Goal: Task Accomplishment & Management: Complete application form

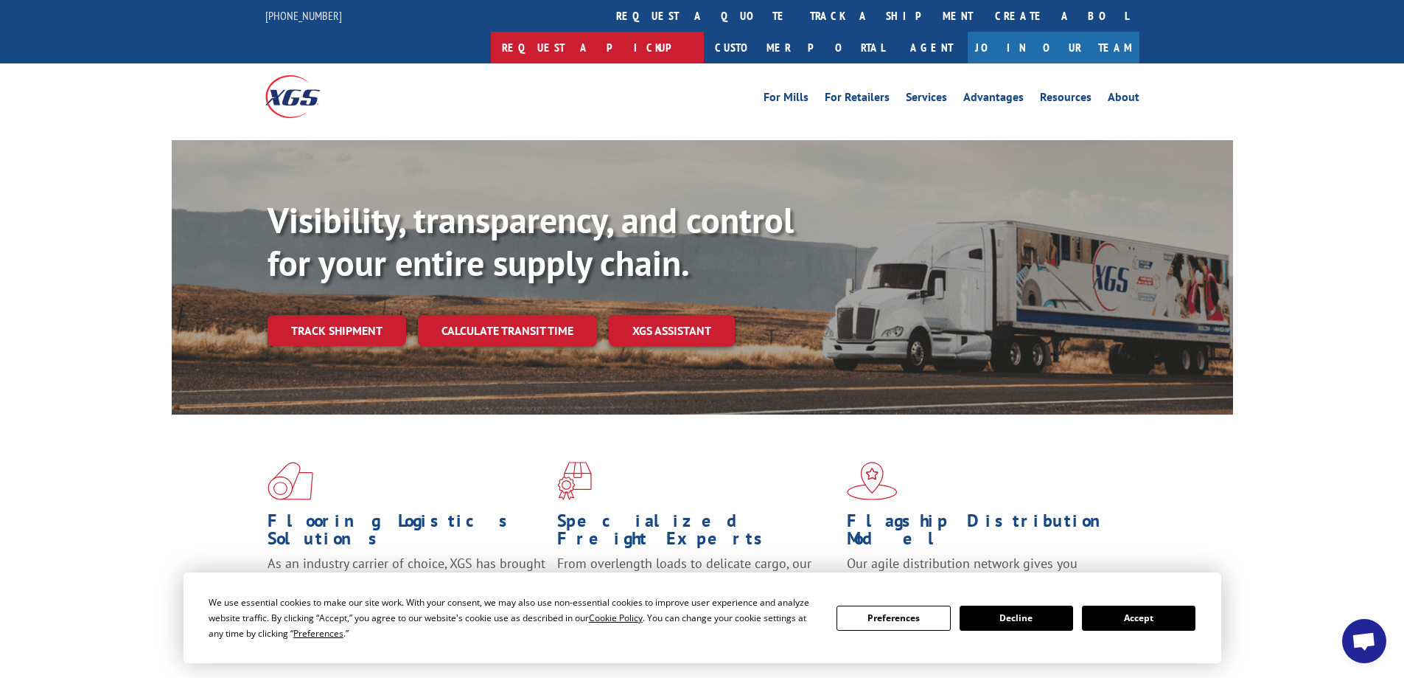
click at [704, 32] on link "Request a pickup" at bounding box center [597, 48] width 213 height 32
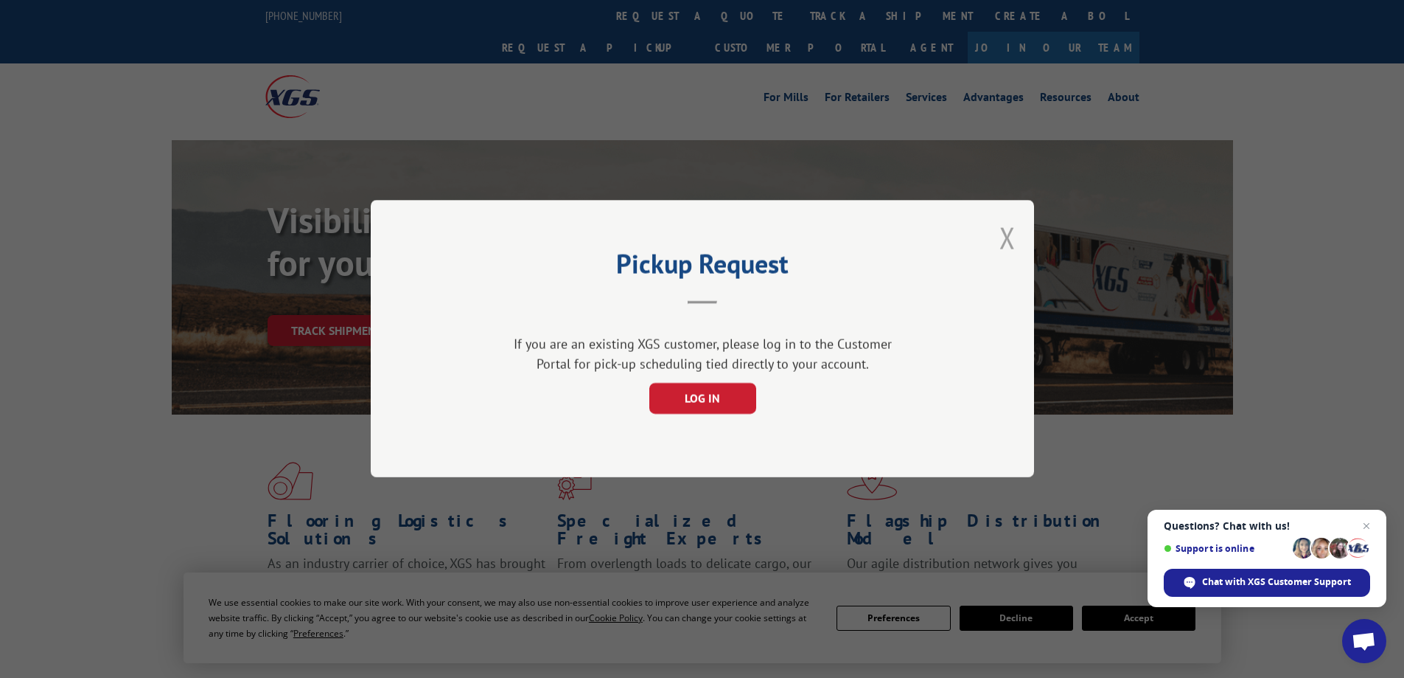
click at [1009, 237] on button "Close modal" at bounding box center [1008, 237] width 16 height 39
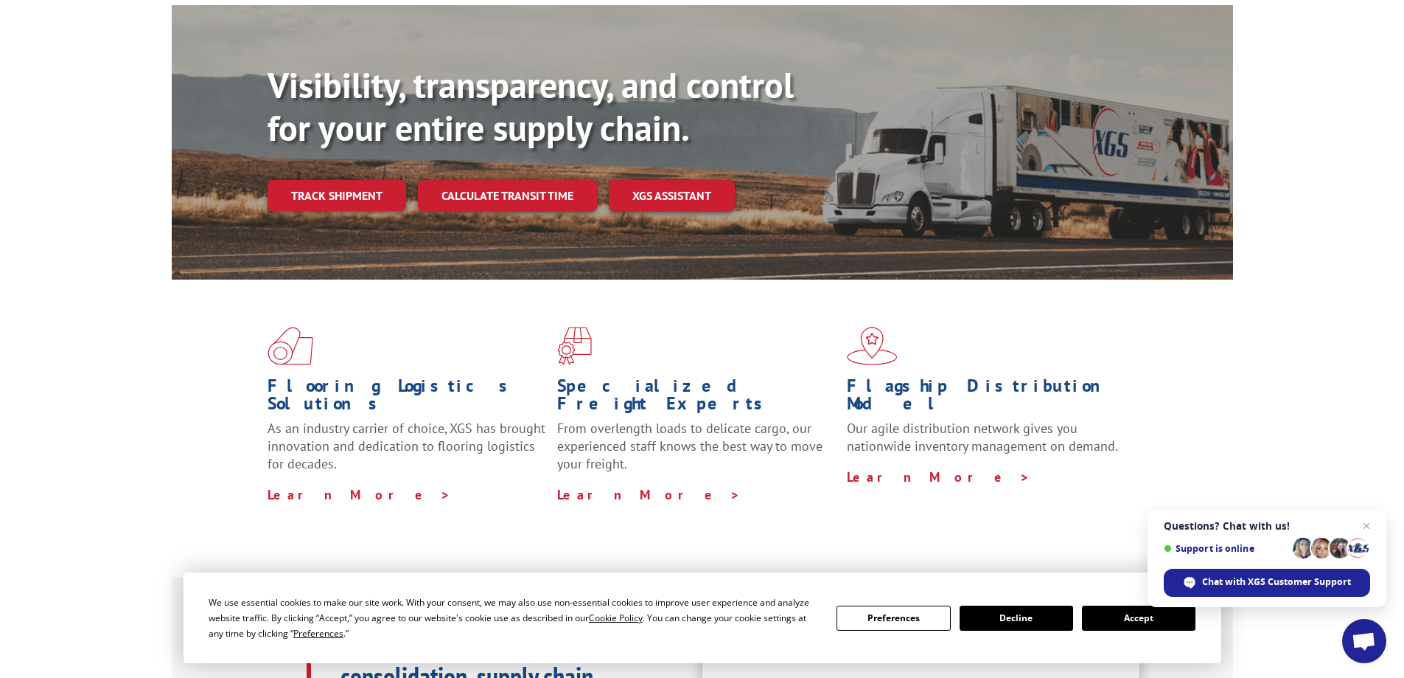
scroll to position [147, 0]
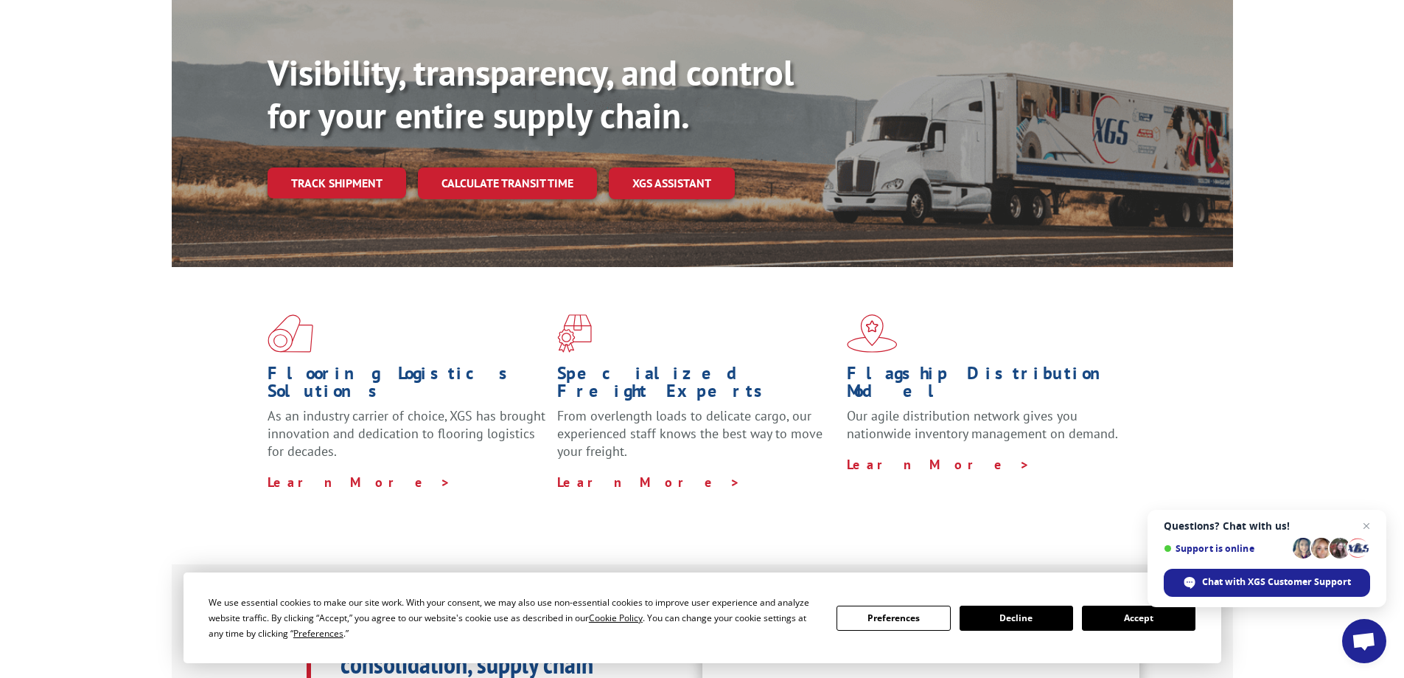
click at [1109, 617] on button "Accept" at bounding box center [1139, 617] width 114 height 25
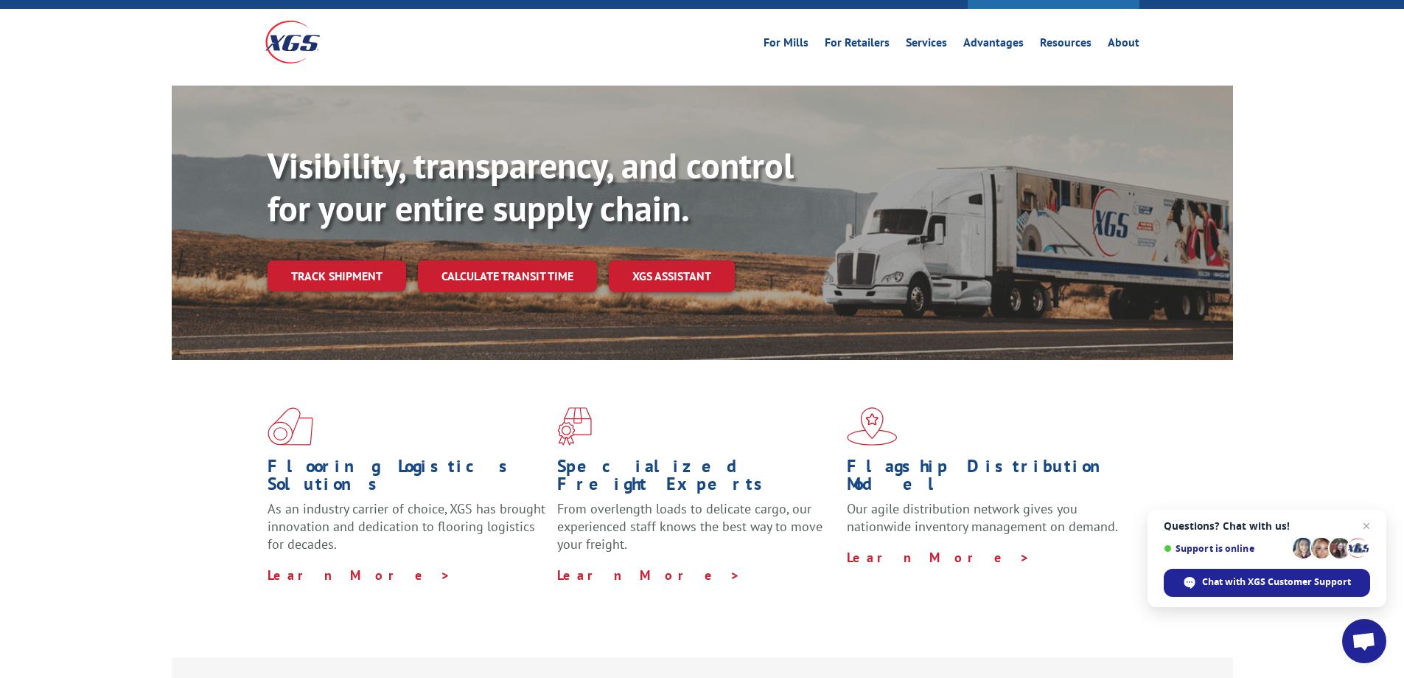
scroll to position [0, 0]
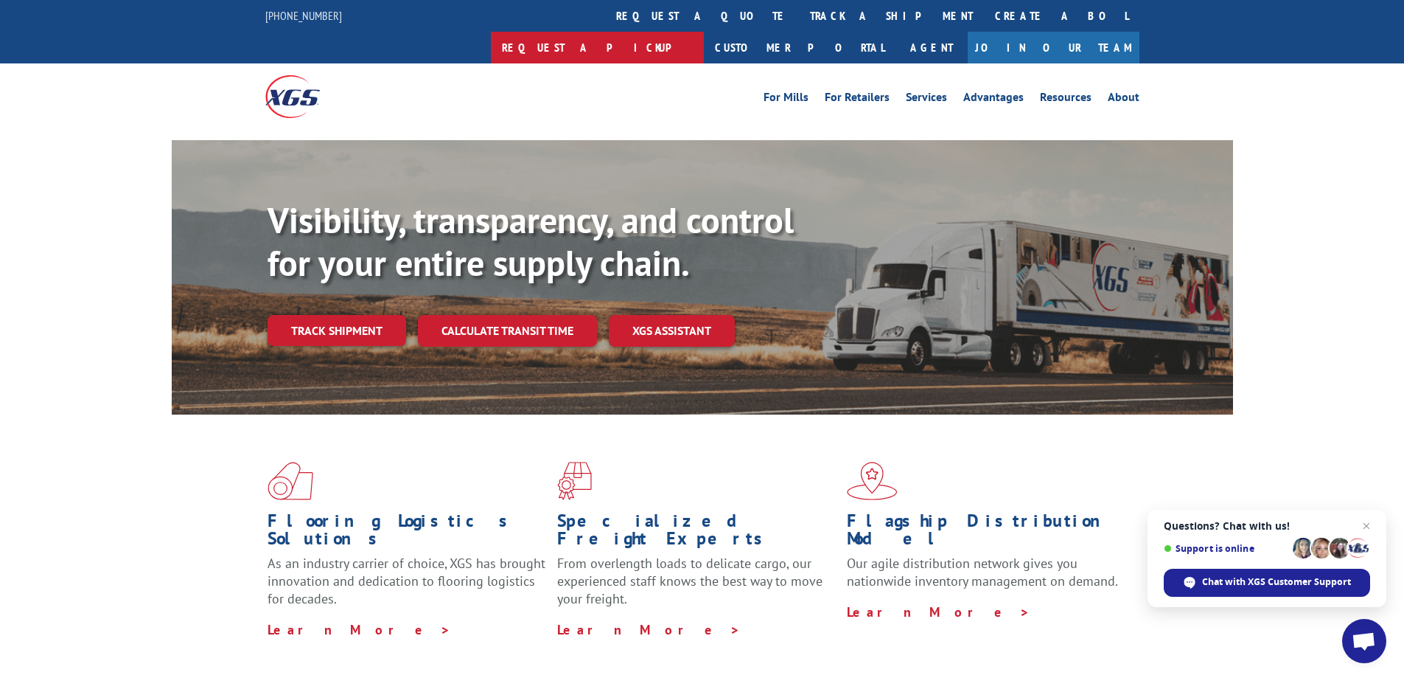
click at [704, 32] on link "Request a pickup" at bounding box center [597, 48] width 213 height 32
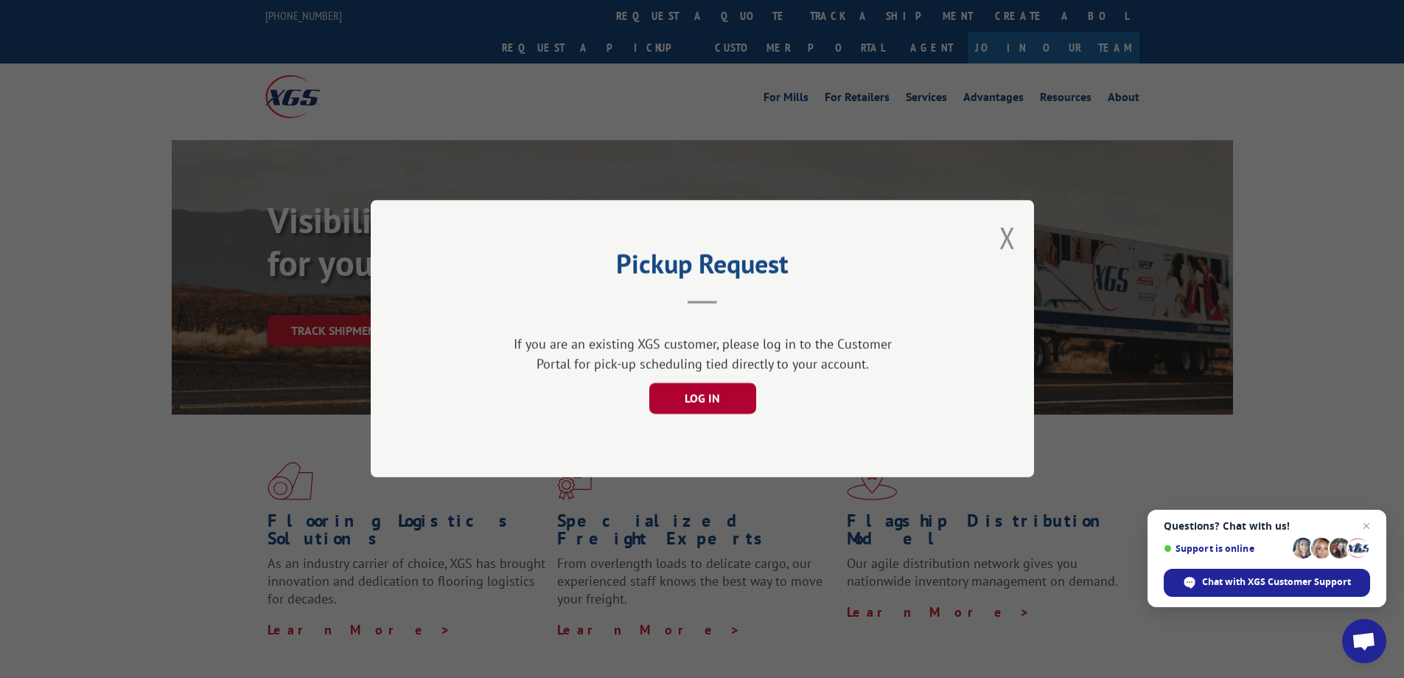
click at [735, 400] on button "LOG IN" at bounding box center [702, 398] width 107 height 31
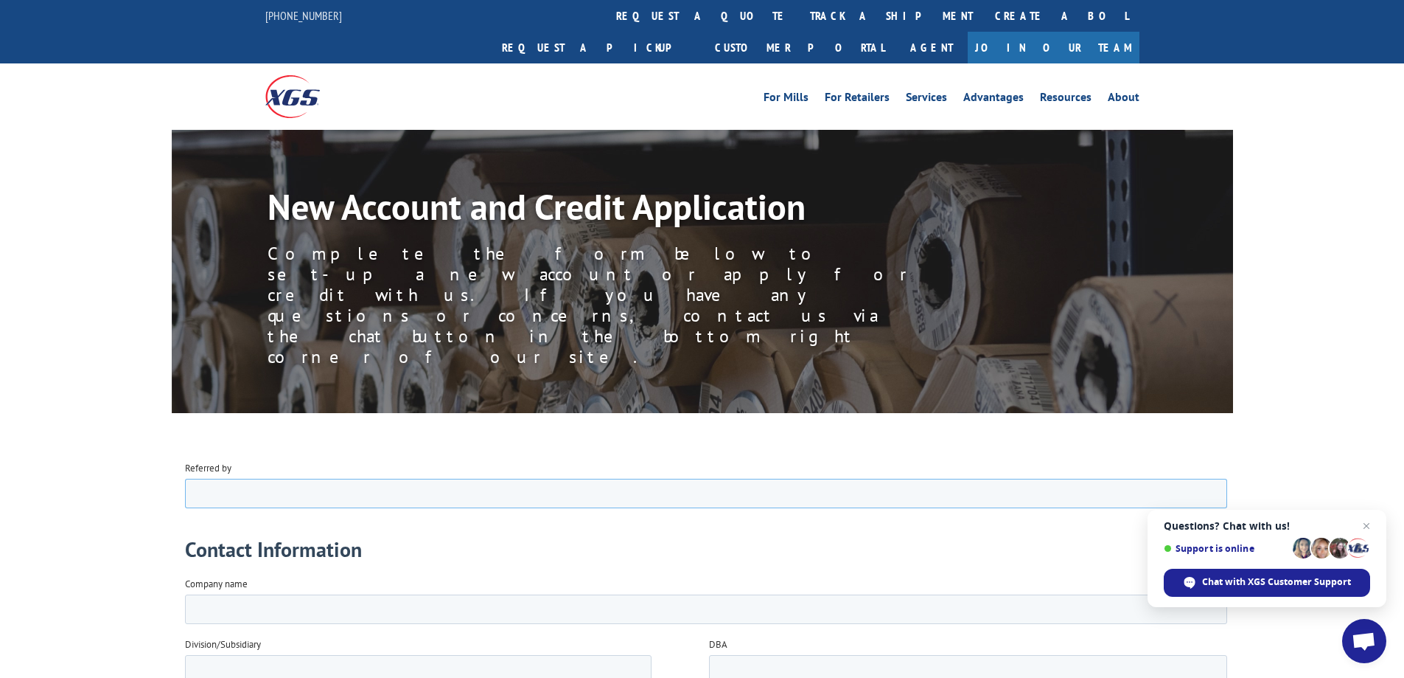
click at [232, 490] on input "Referred by" at bounding box center [705, 492] width 1042 height 29
click at [251, 610] on input "Company name" at bounding box center [705, 607] width 1042 height 29
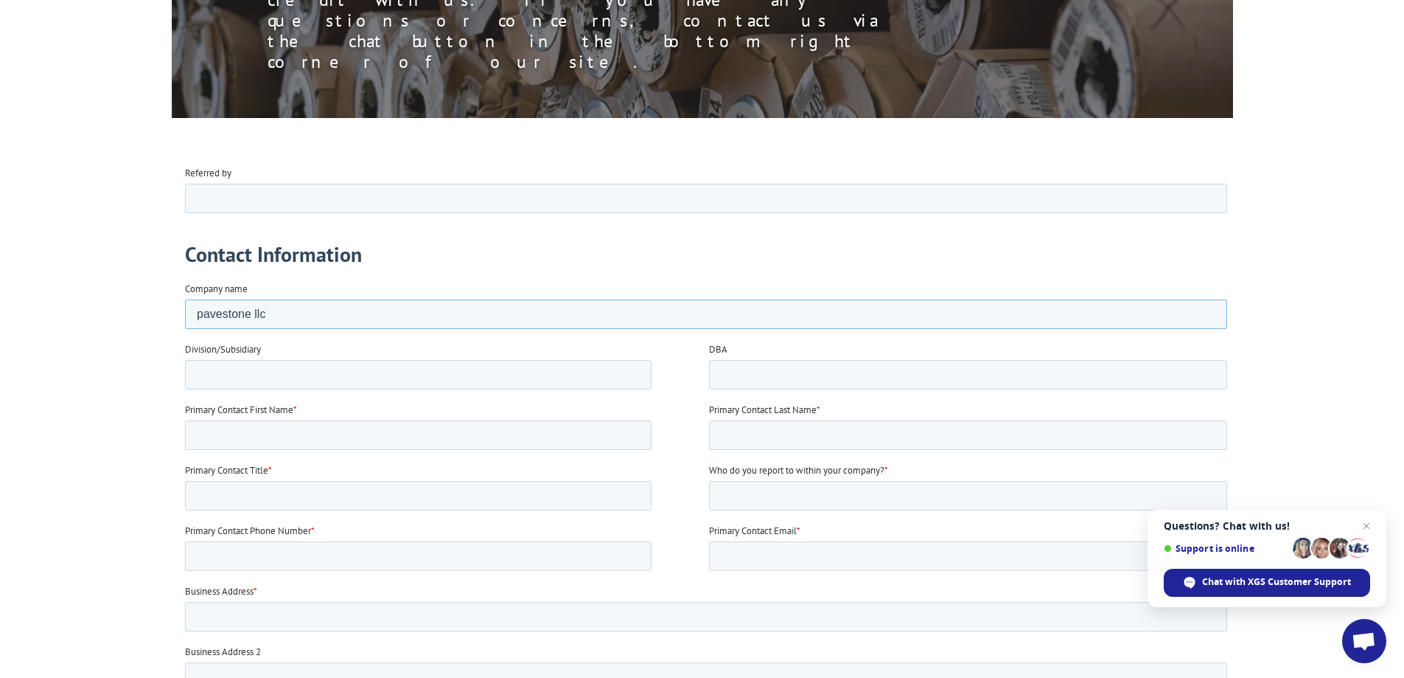
type input "pavestone llc"
click at [289, 436] on input "Primary Contact First Name *" at bounding box center [417, 433] width 467 height 29
type input "[PERSON_NAME]"
click at [730, 424] on input "Primary Contact Last Name *" at bounding box center [967, 433] width 518 height 29
type input "[PERSON_NAME]"
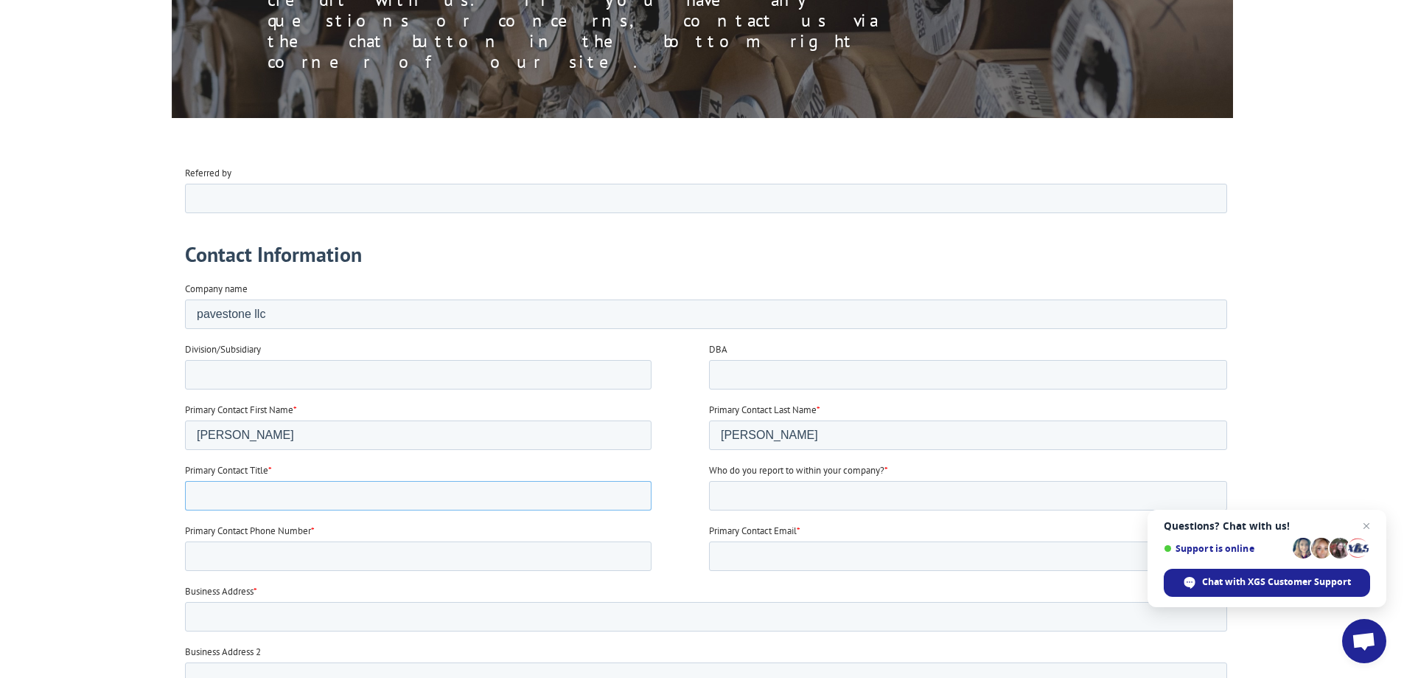
click at [279, 488] on input "Primary Contact Title *" at bounding box center [417, 494] width 467 height 29
type input "transportation manager"
click at [827, 487] on input "Who do you report to within your company? *" at bounding box center [967, 494] width 518 height 29
type input "[PERSON_NAME]"
click at [356, 544] on input "Primary Contact Phone Number *" at bounding box center [417, 554] width 467 height 29
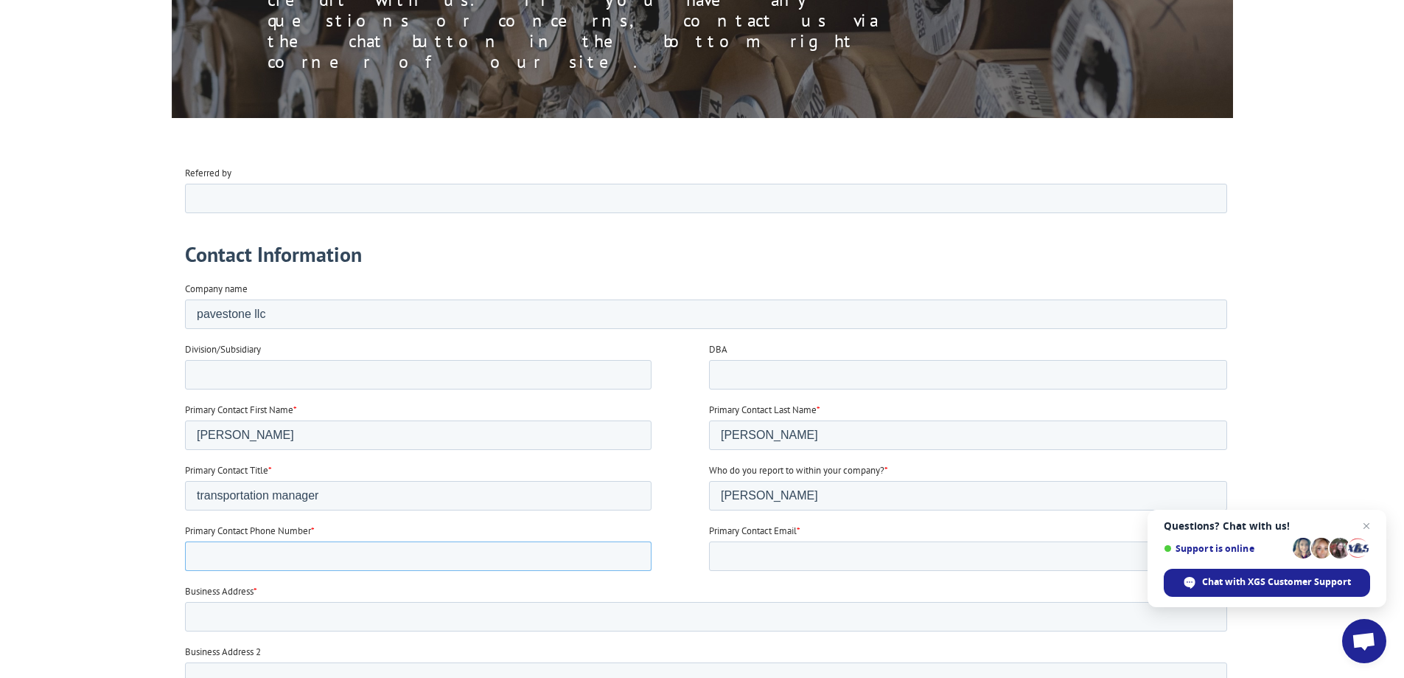
type input "18174815802"
click at [801, 546] on input "Primary Contact Email *" at bounding box center [967, 554] width 518 height 29
type input "[PERSON_NAME][EMAIL_ADDRESS][PERSON_NAME][DOMAIN_NAME]"
click at [265, 619] on input "Business Address *" at bounding box center [705, 615] width 1042 height 29
type input "[STREET_ADDRESS]"
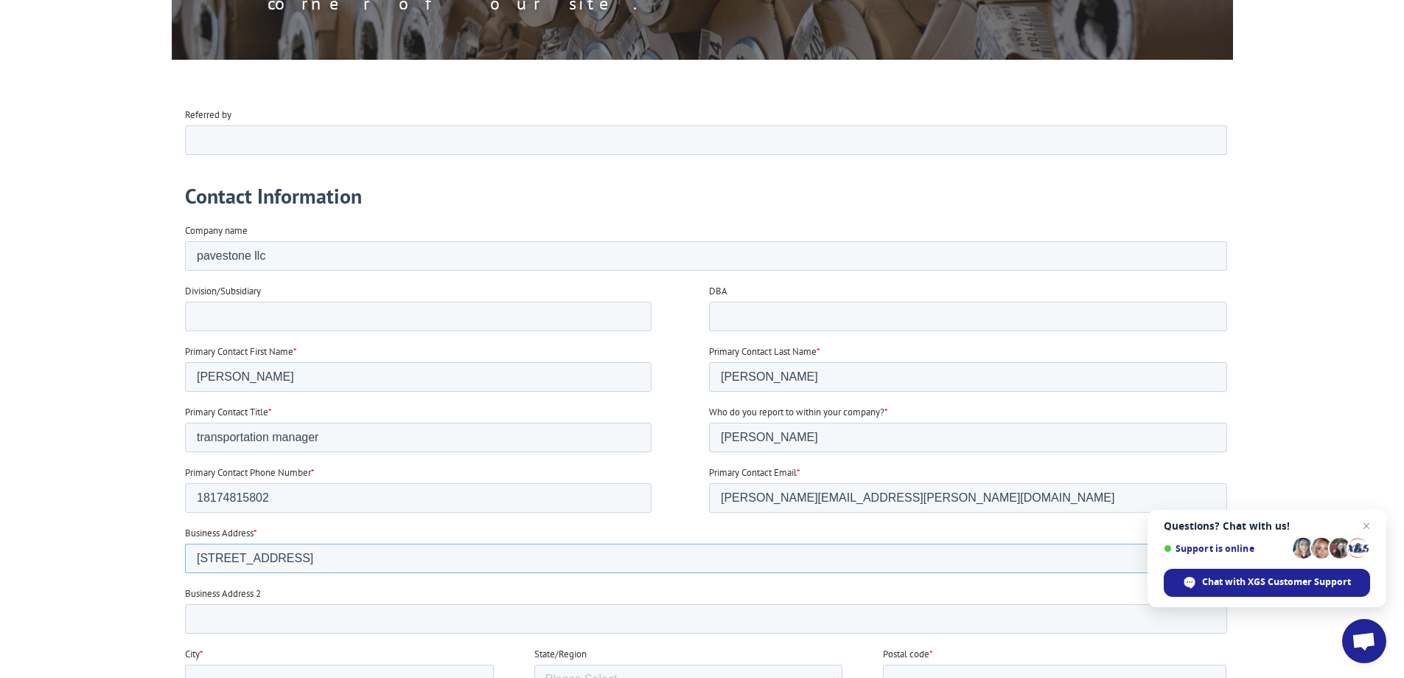
scroll to position [442, 0]
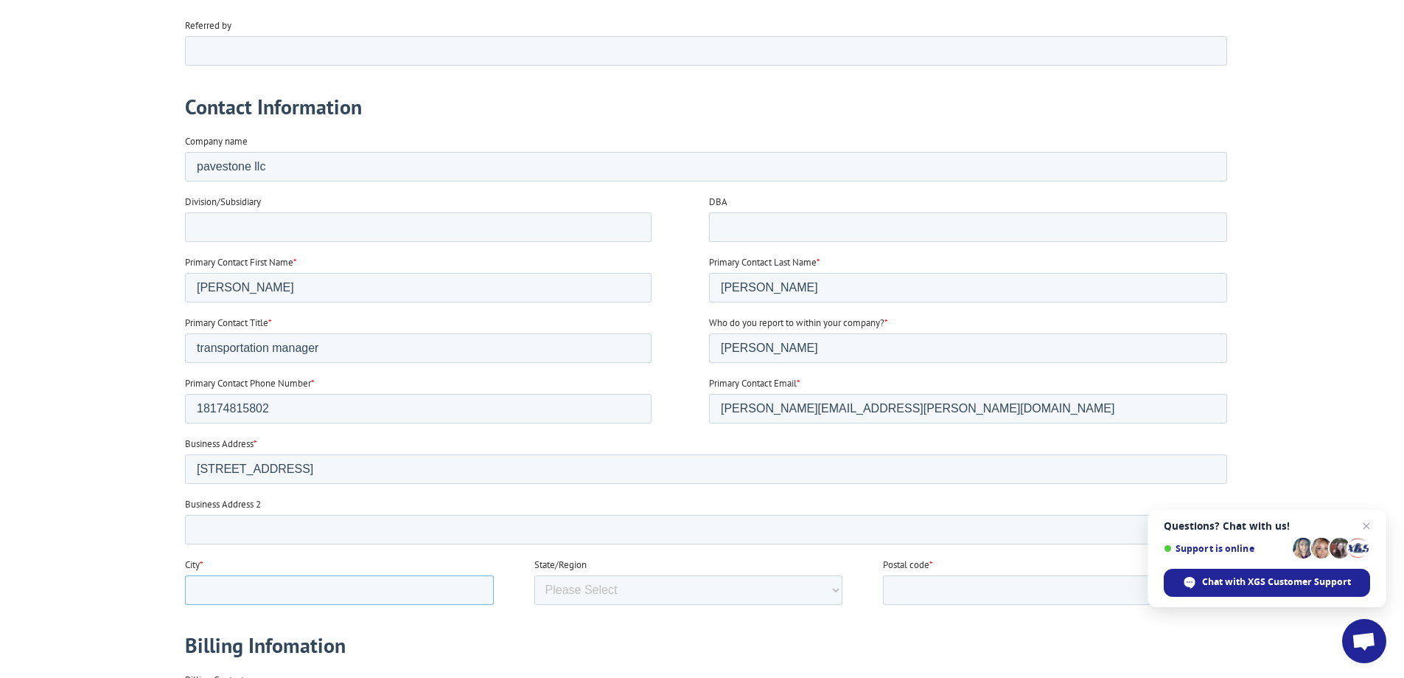
click at [254, 574] on input "City *" at bounding box center [338, 588] width 309 height 29
type input "grapevine"
click at [574, 585] on select "Please Select [US_STATE] [US_STATE] [US_STATE] [US_STATE] [US_STATE] [US_STATE]…" at bounding box center [688, 588] width 309 height 29
select select "[US_STATE]"
click at [534, 604] on select "Please Select [US_STATE] [US_STATE] [US_STATE] [US_STATE] [US_STATE] [US_STATE]…" at bounding box center [688, 588] width 309 height 29
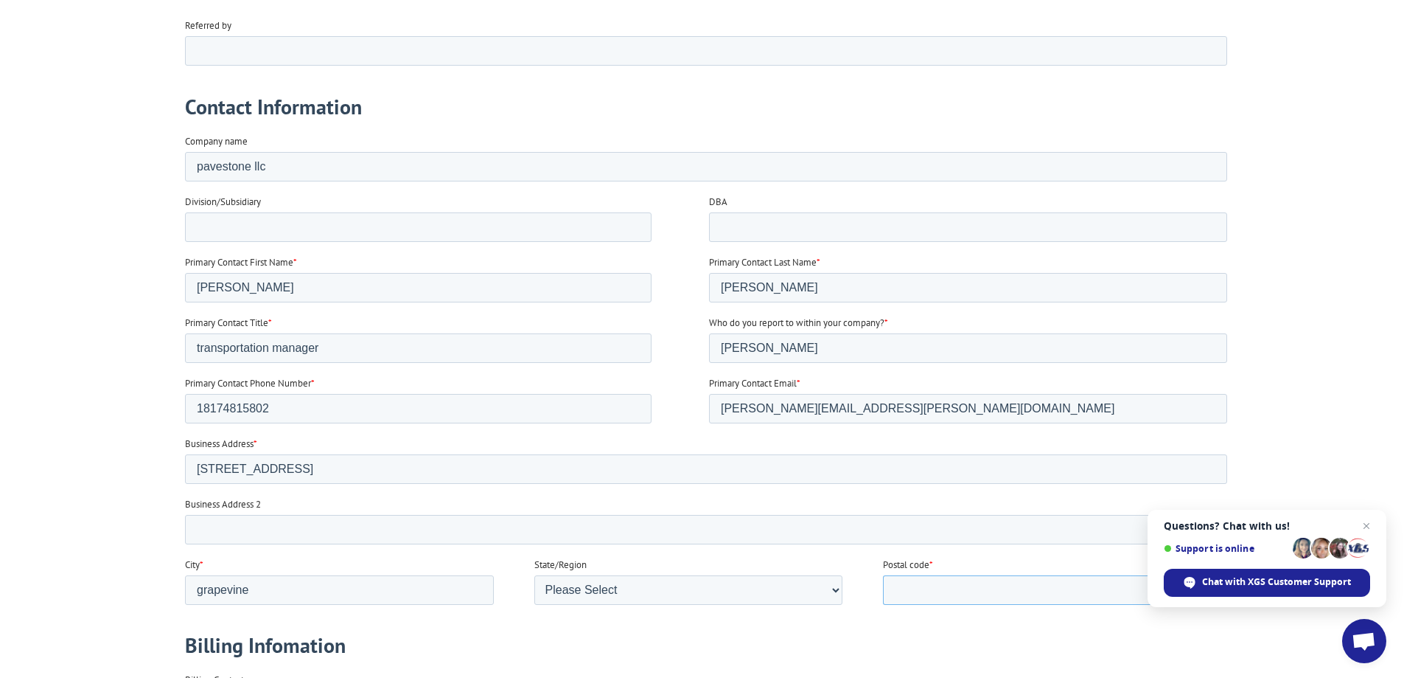
click at [970, 588] on input "Postal code *" at bounding box center [1054, 588] width 344 height 29
type input "76051"
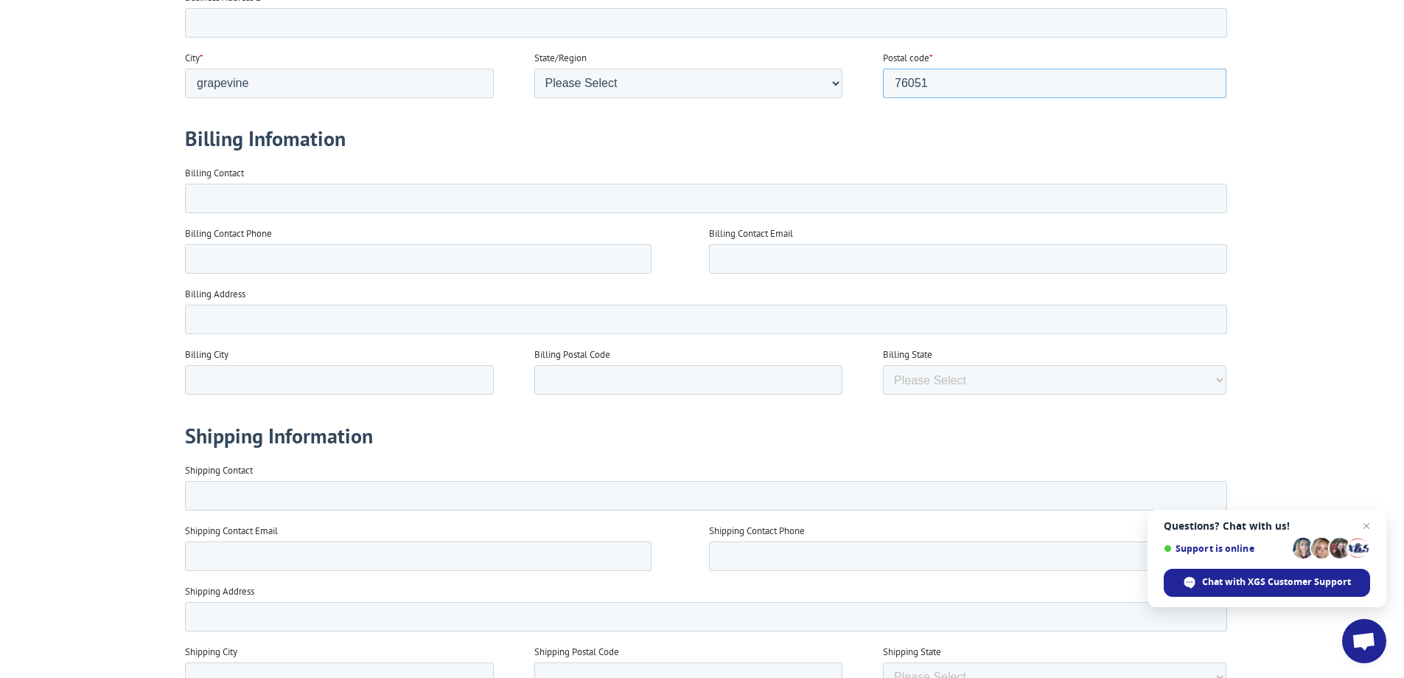
scroll to position [811, 0]
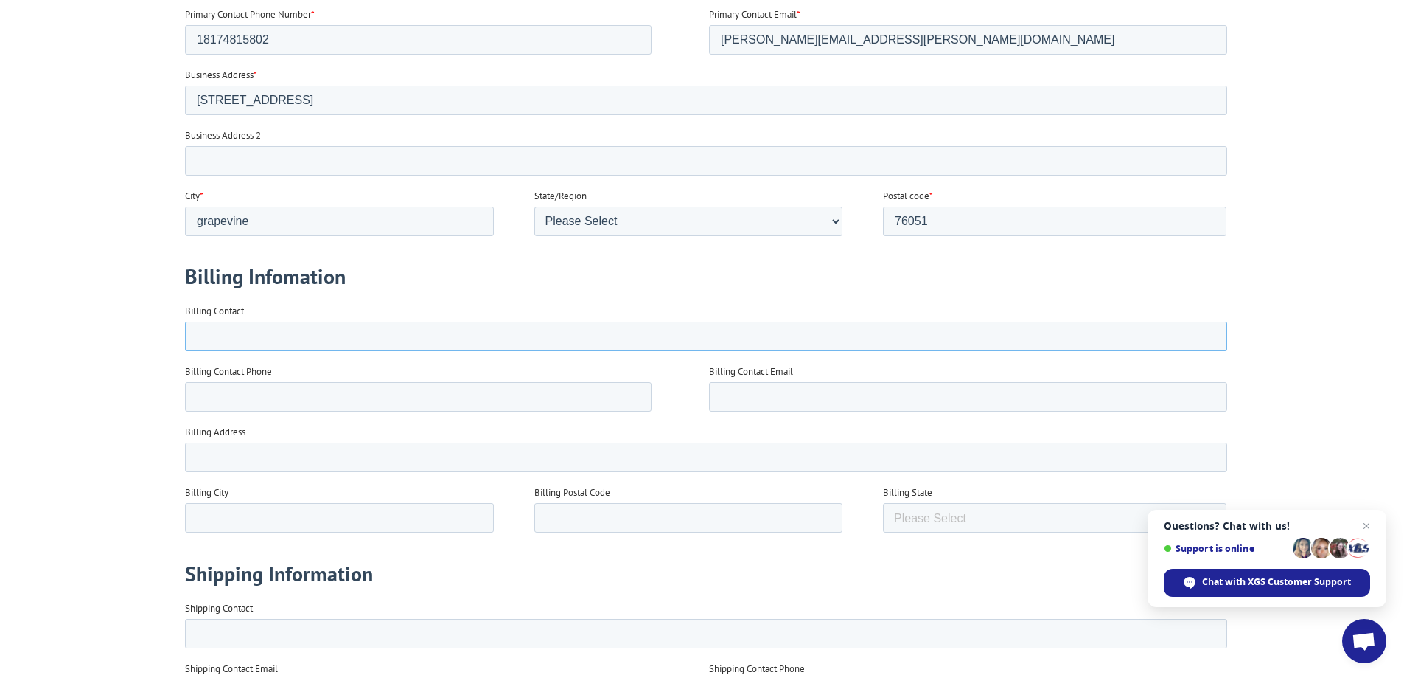
click at [230, 327] on input "Billing Contact" at bounding box center [705, 335] width 1042 height 29
type input "freight payables"
click at [226, 403] on input "Billing Contact Phone" at bounding box center [417, 396] width 467 height 29
type input "8002457283"
click at [231, 471] on input "5" at bounding box center [705, 456] width 1042 height 29
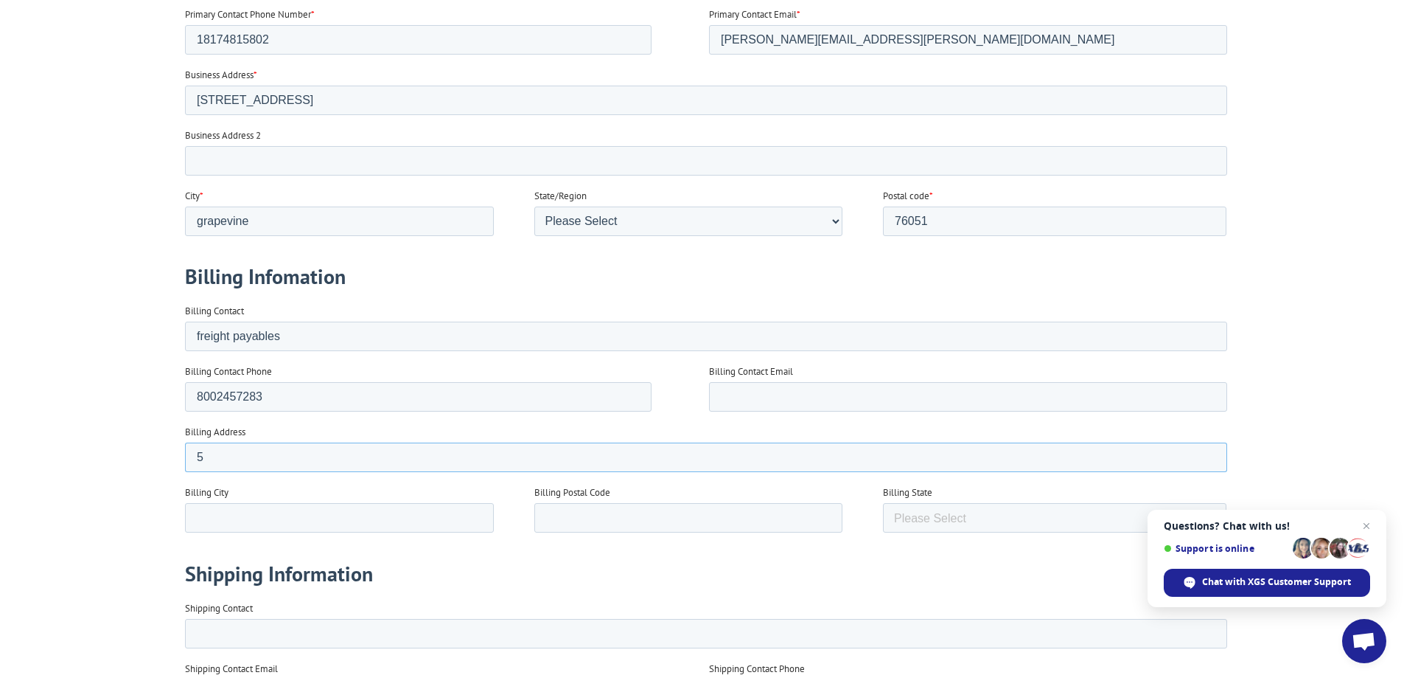
click at [233, 464] on input "5" at bounding box center [705, 456] width 1042 height 29
type input "[STREET_ADDRESS]"
click at [247, 503] on input "Billing City" at bounding box center [338, 517] width 309 height 29
type input "[GEOGRAPHIC_DATA]"
type input "30328"
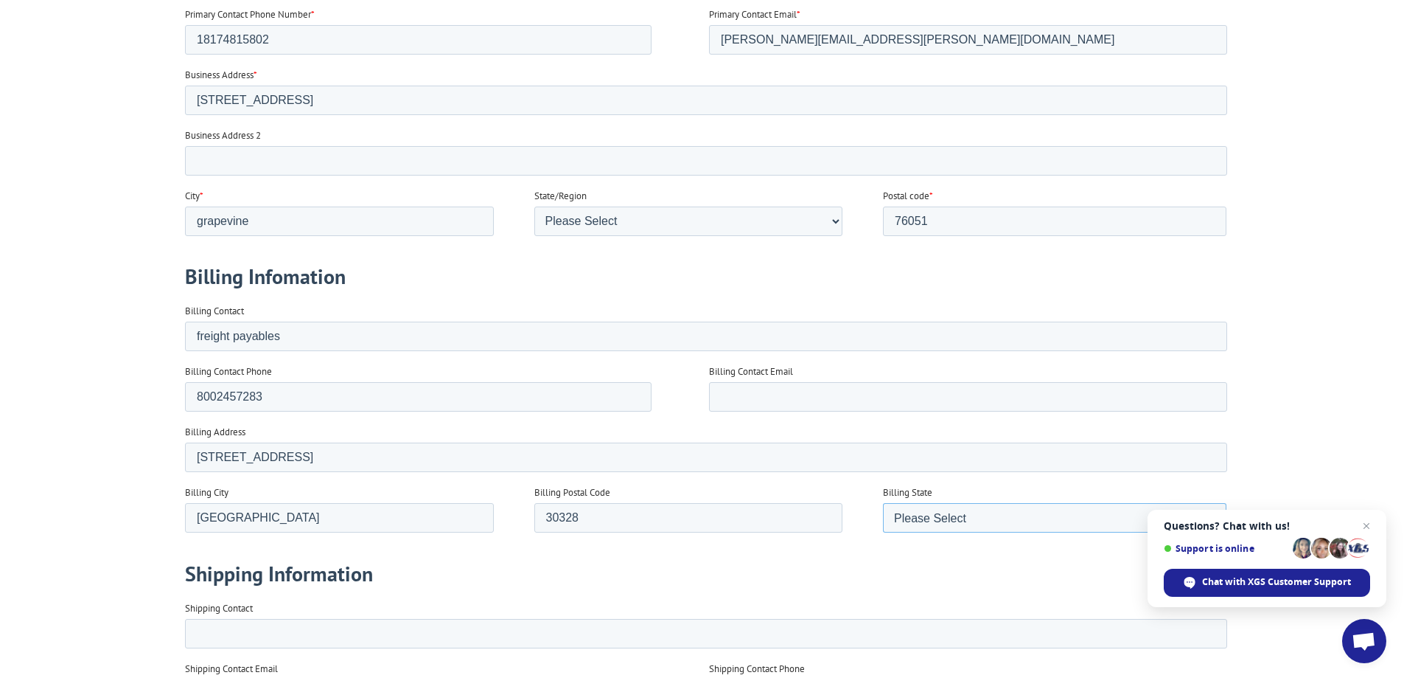
click at [1003, 513] on select "Please Select [US_STATE] [US_STATE] [US_STATE] [US_STATE] [US_STATE] [US_STATE]…" at bounding box center [1054, 517] width 344 height 29
select select "[US_STATE]"
click at [882, 532] on select "Please Select [US_STATE] [US_STATE] [US_STATE] [US_STATE] [US_STATE] [US_STATE]…" at bounding box center [1054, 517] width 344 height 29
click at [279, 642] on input "Shipping Contact" at bounding box center [705, 633] width 1042 height 29
type input "[PERSON_NAME]"
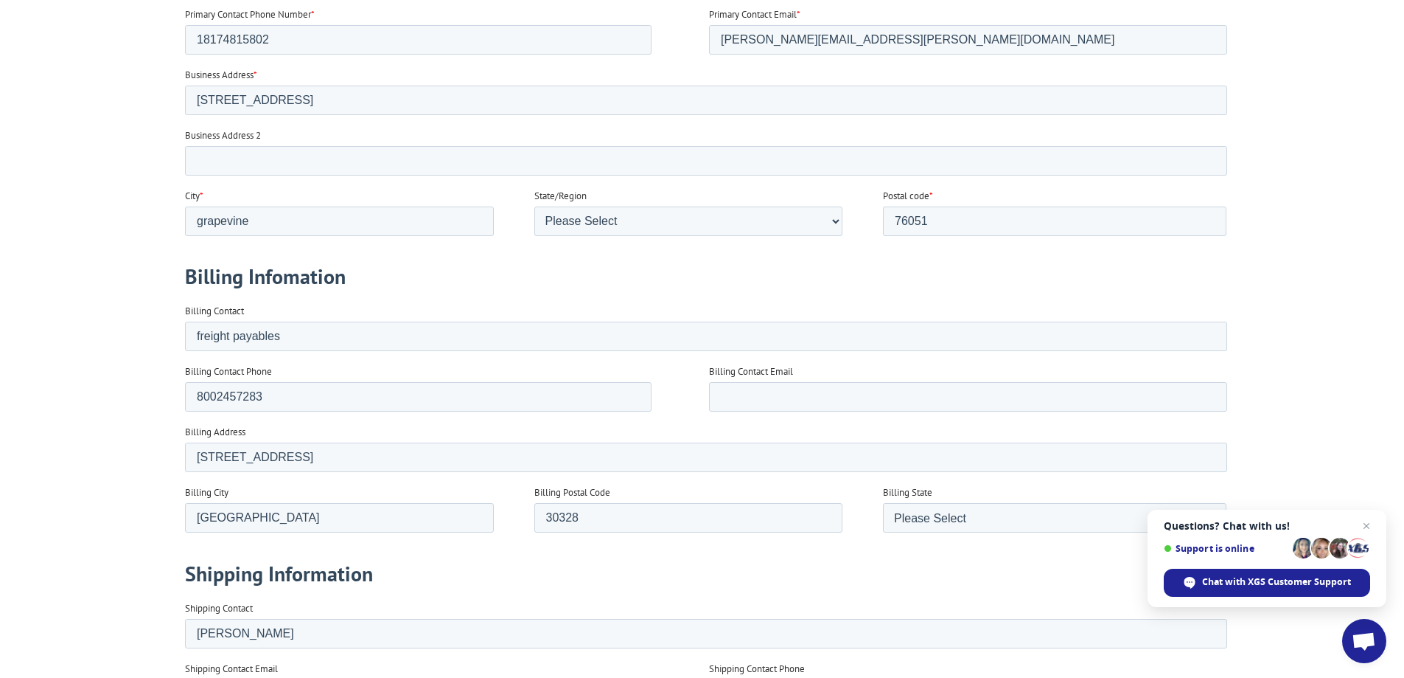
type input "[PERSON_NAME][EMAIL_ADDRESS][PERSON_NAME][DOMAIN_NAME]"
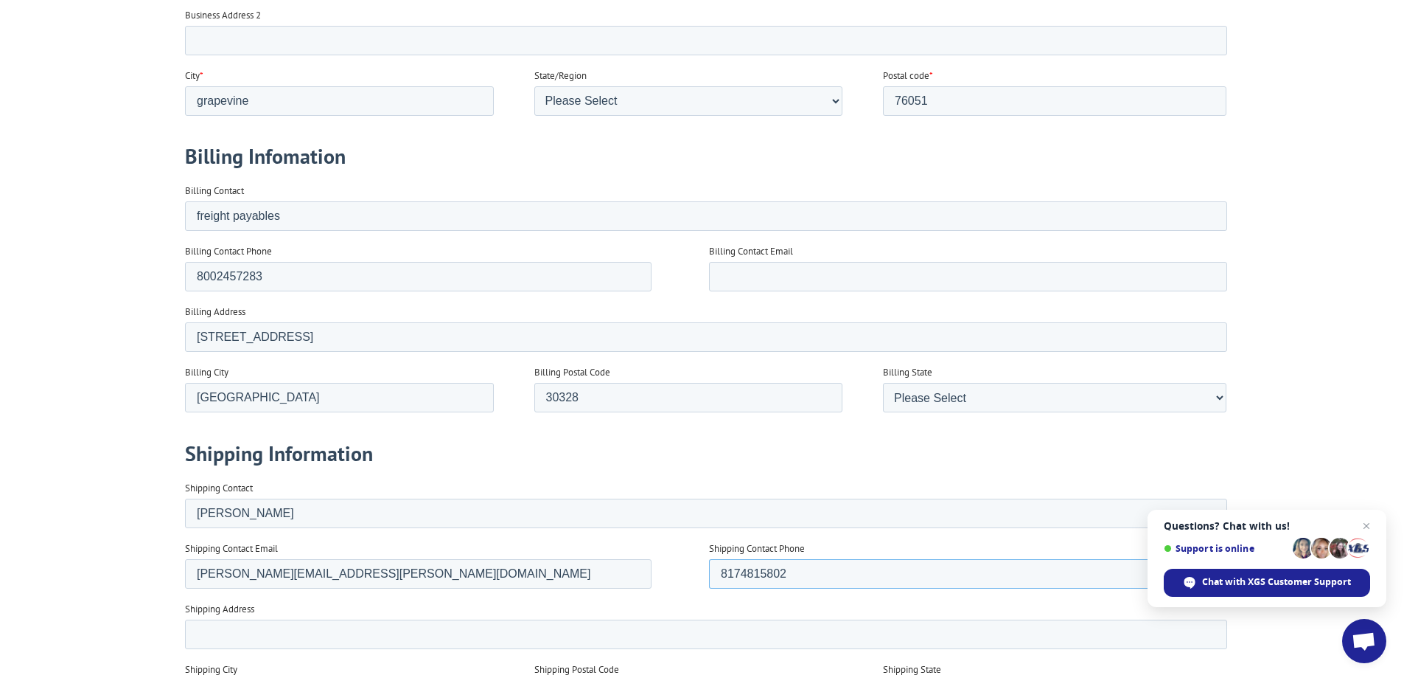
scroll to position [1032, 0]
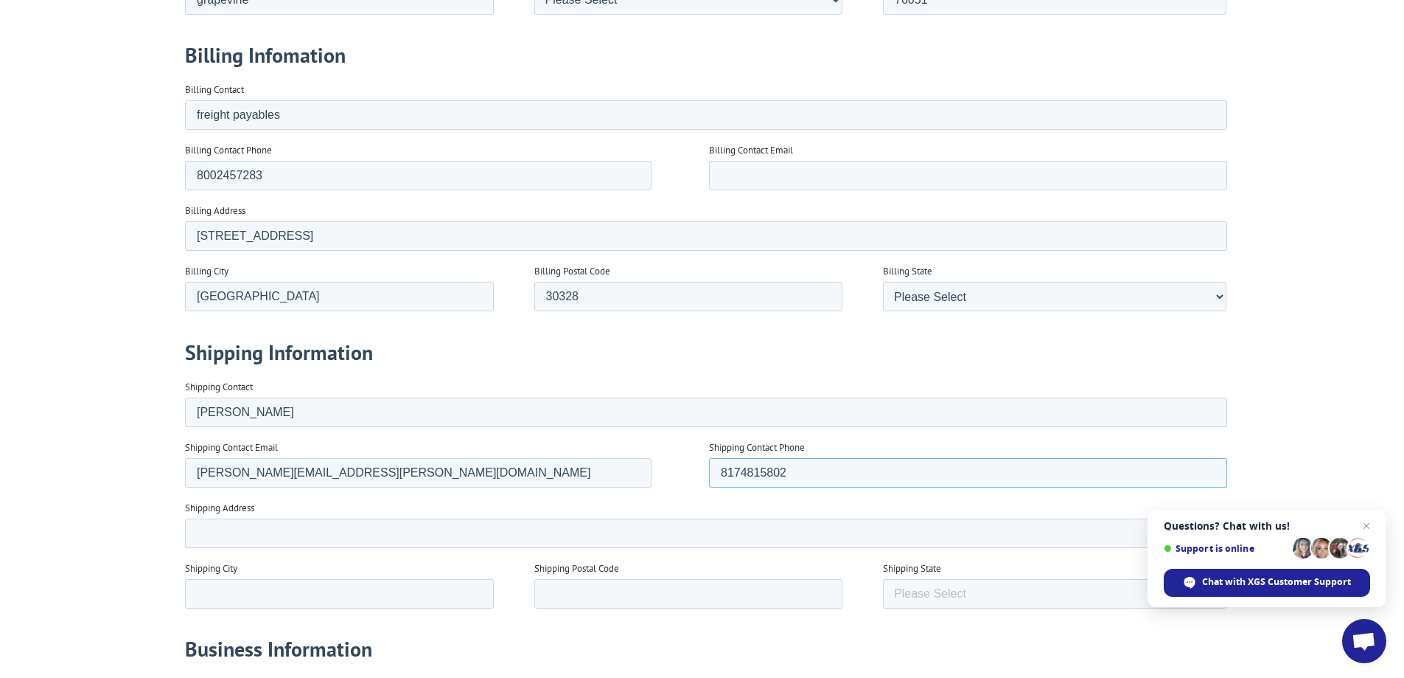
type input "8174815802"
click at [293, 535] on input "Shipping Address" at bounding box center [705, 532] width 1042 height 29
type input "3215 sh360"
click at [252, 595] on input "Shipping City" at bounding box center [338, 593] width 309 height 29
type input "grapevine"
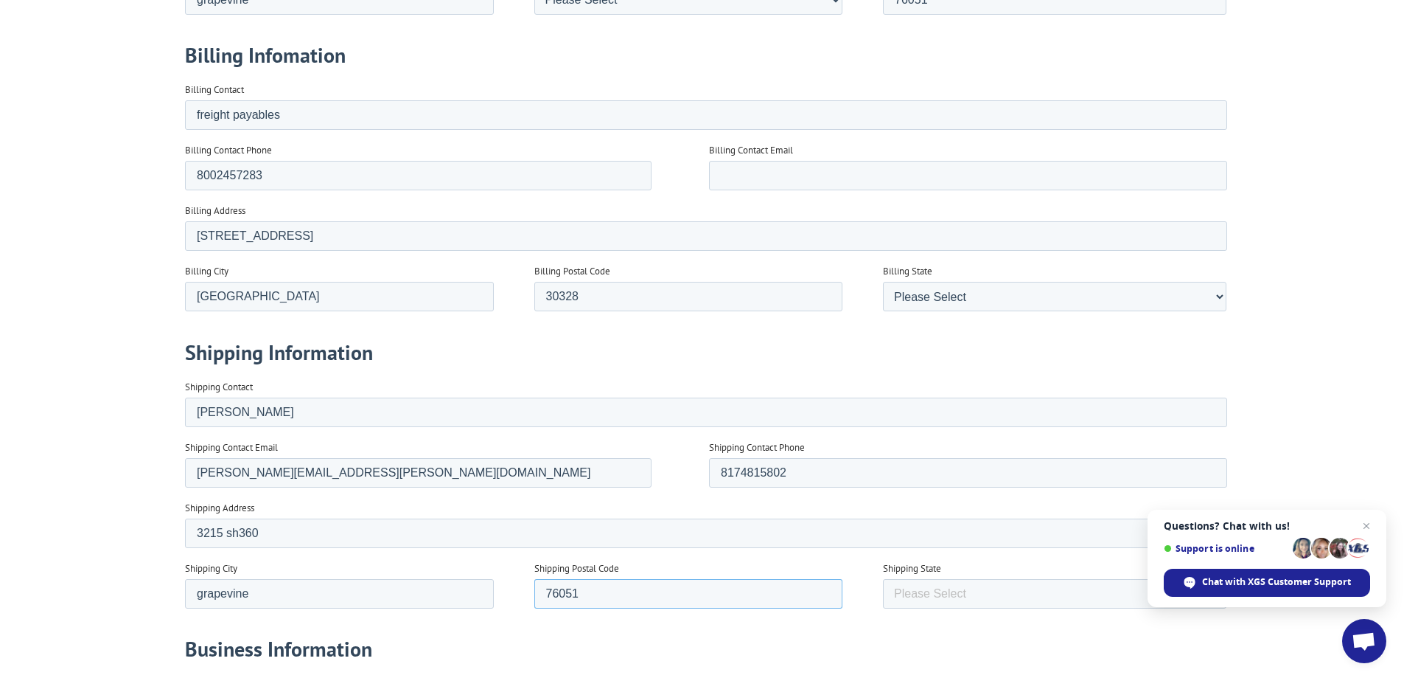
type input "76051"
select select "[US_STATE]"
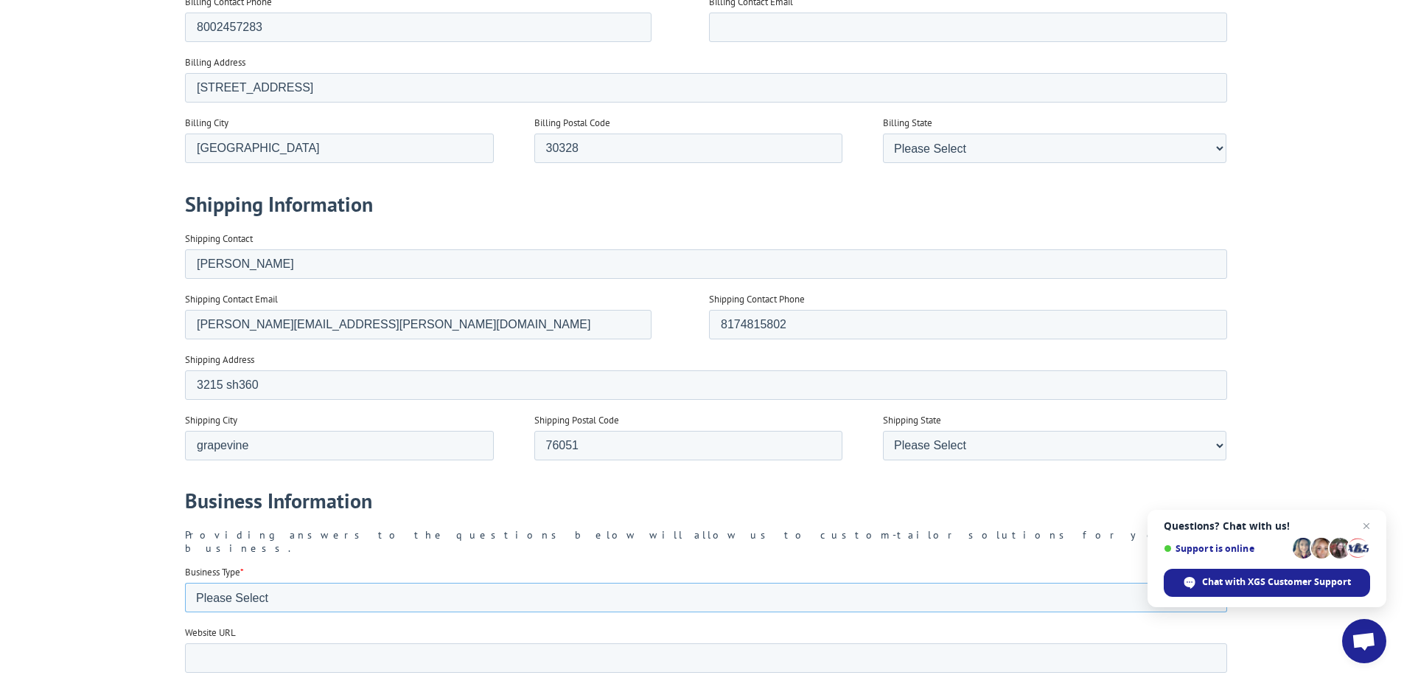
scroll to position [1327, 0]
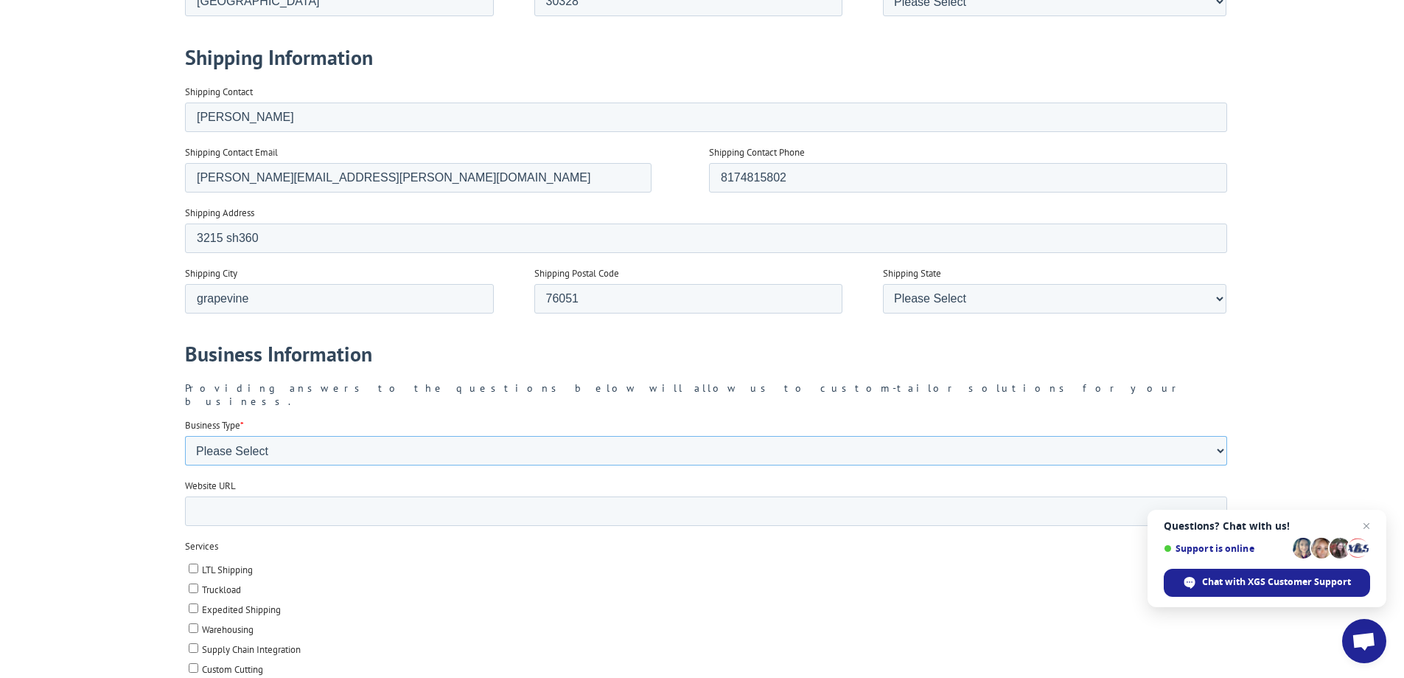
click at [265, 439] on select "Please Select Flooring Mill, Manufacturer, or Importer Manufacturer - Other Nat…" at bounding box center [705, 450] width 1042 height 29
select select "Manufacturer - Other"
click at [184, 465] on select "Please Select Flooring Mill, Manufacturer, or Importer Manufacturer - Other Nat…" at bounding box center [705, 450] width 1042 height 29
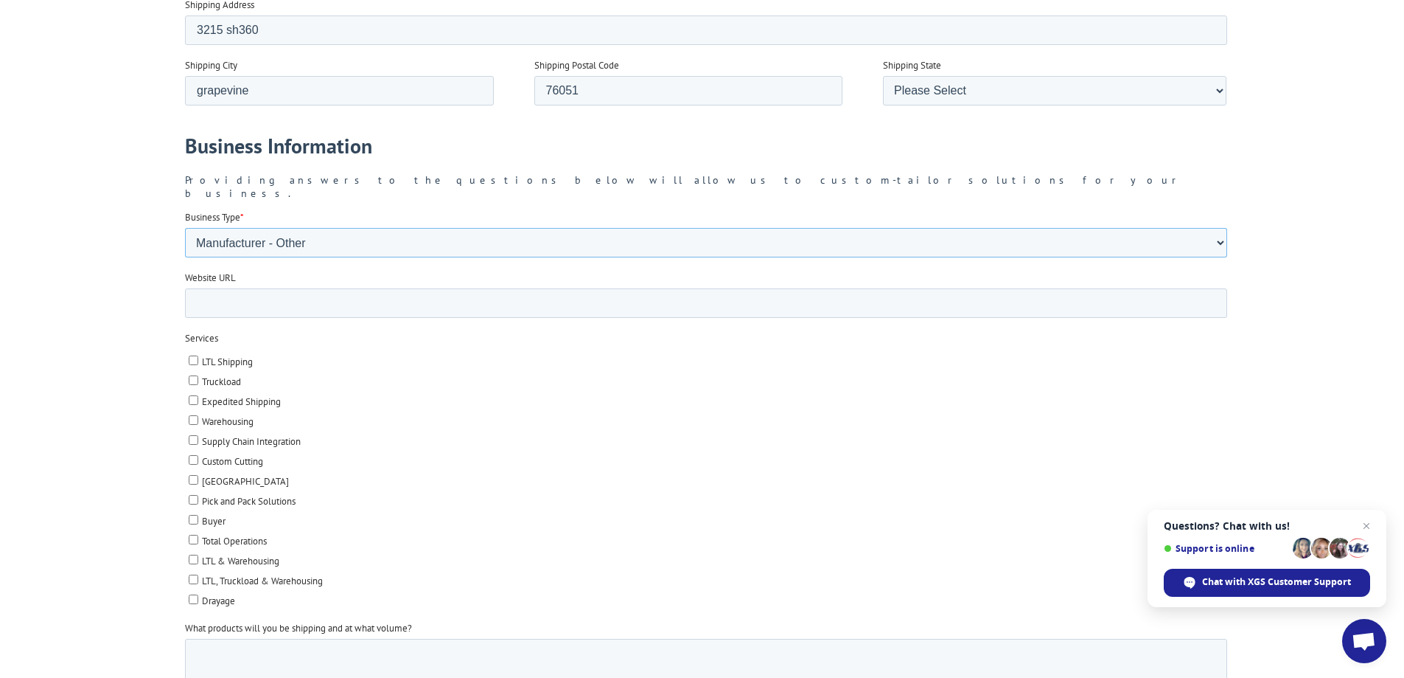
scroll to position [1548, 0]
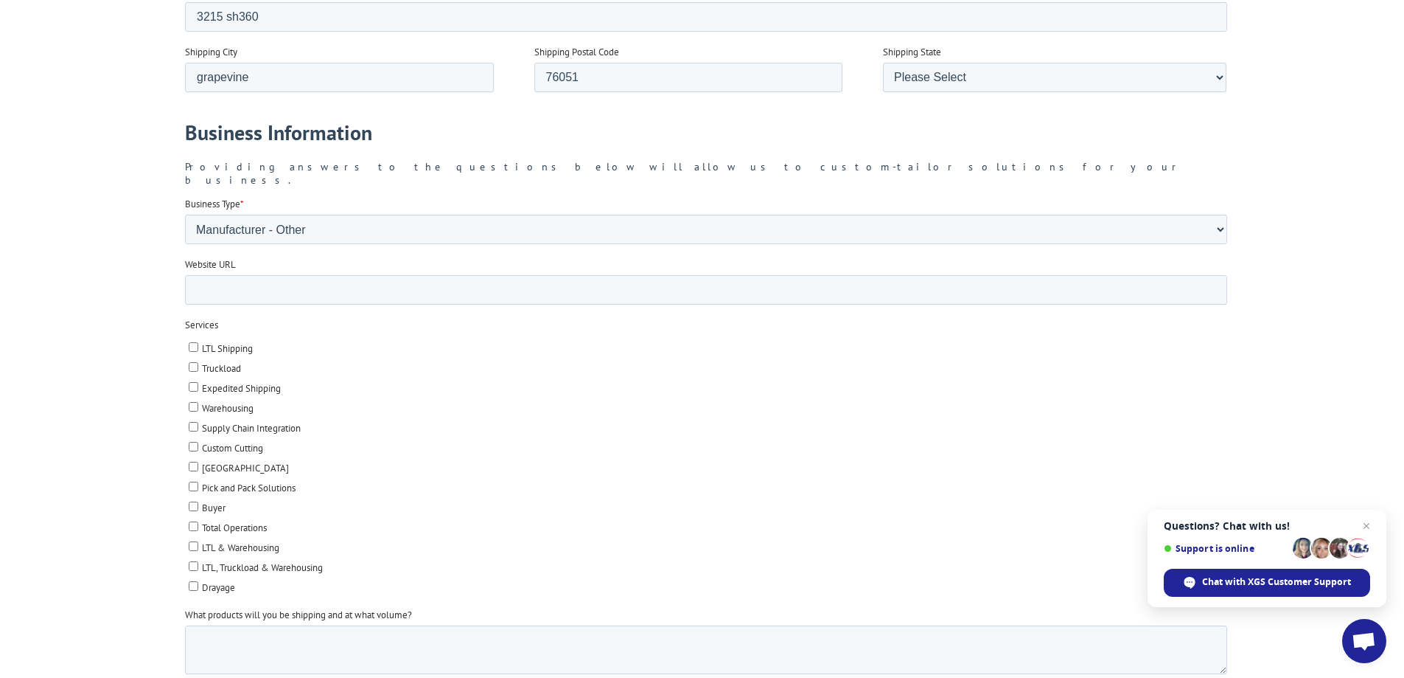
click at [193, 342] on input "LTL Shipping" at bounding box center [193, 347] width 10 height 10
checkbox input "true"
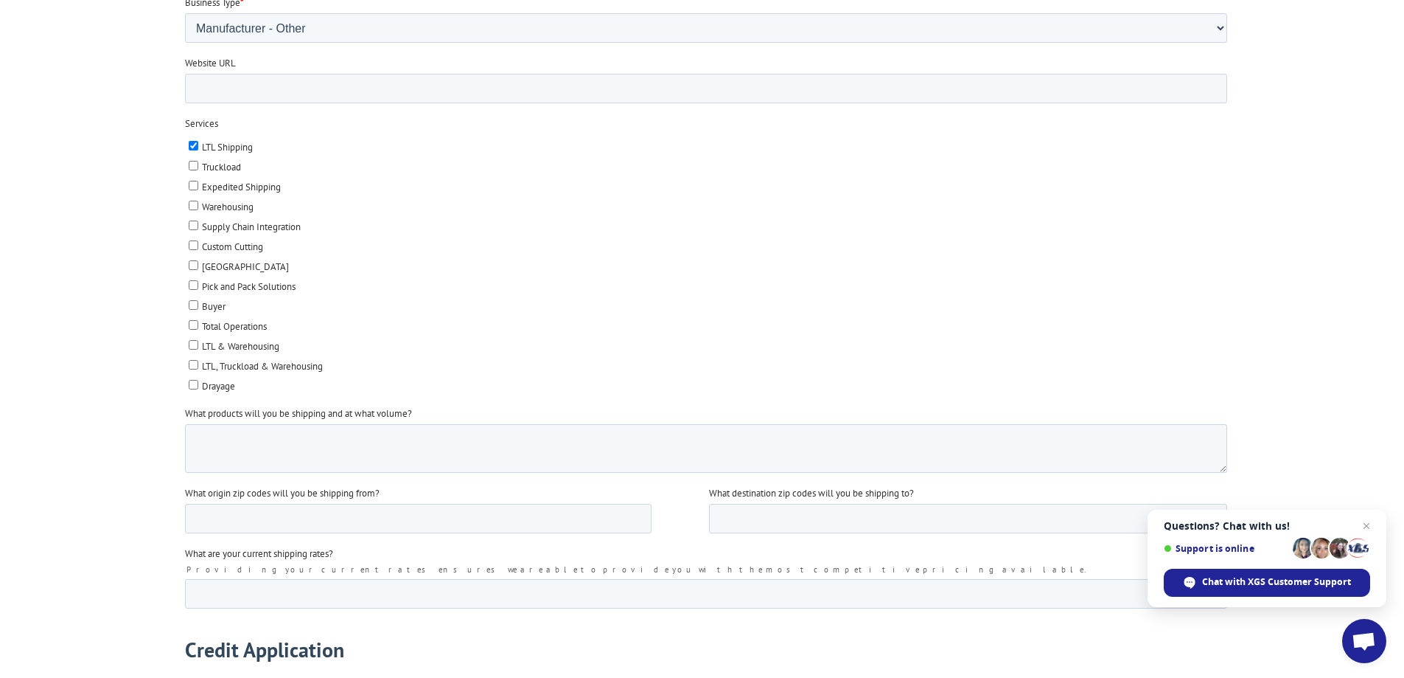
scroll to position [1769, 0]
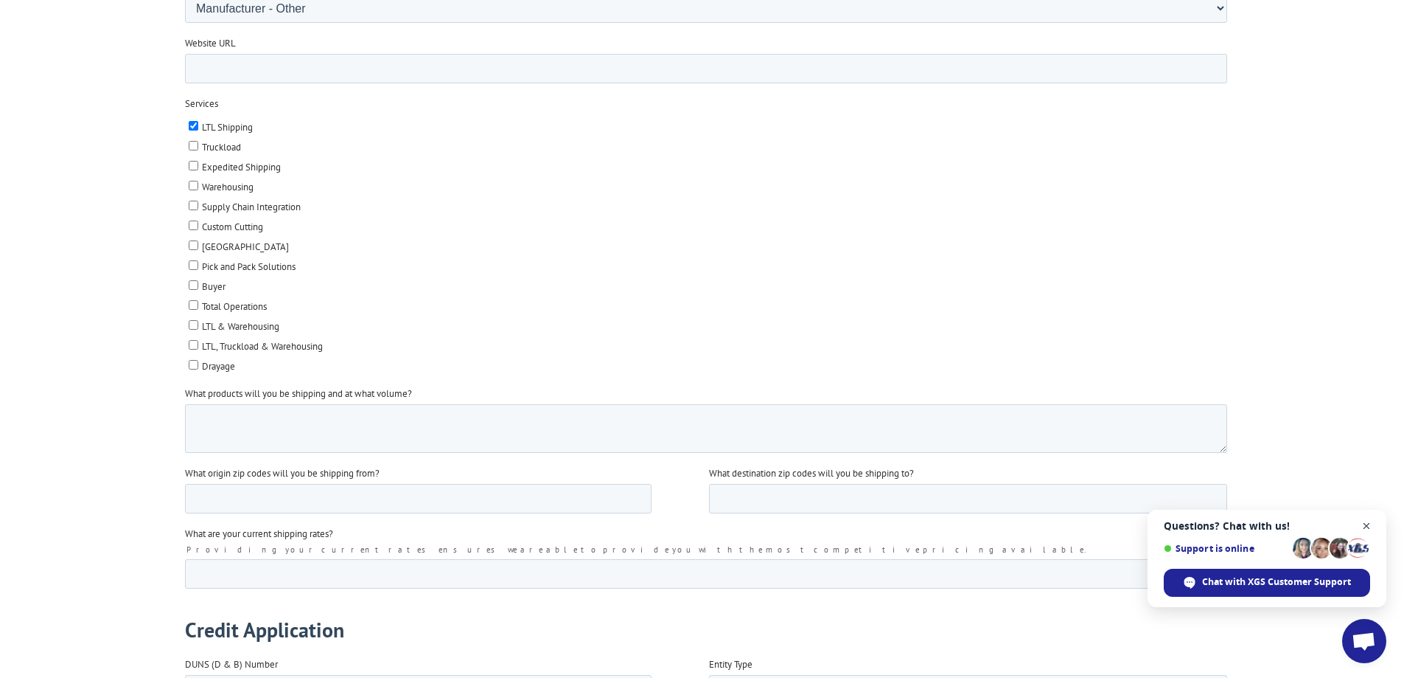
click at [1369, 522] on span "Close chat" at bounding box center [1367, 526] width 18 height 18
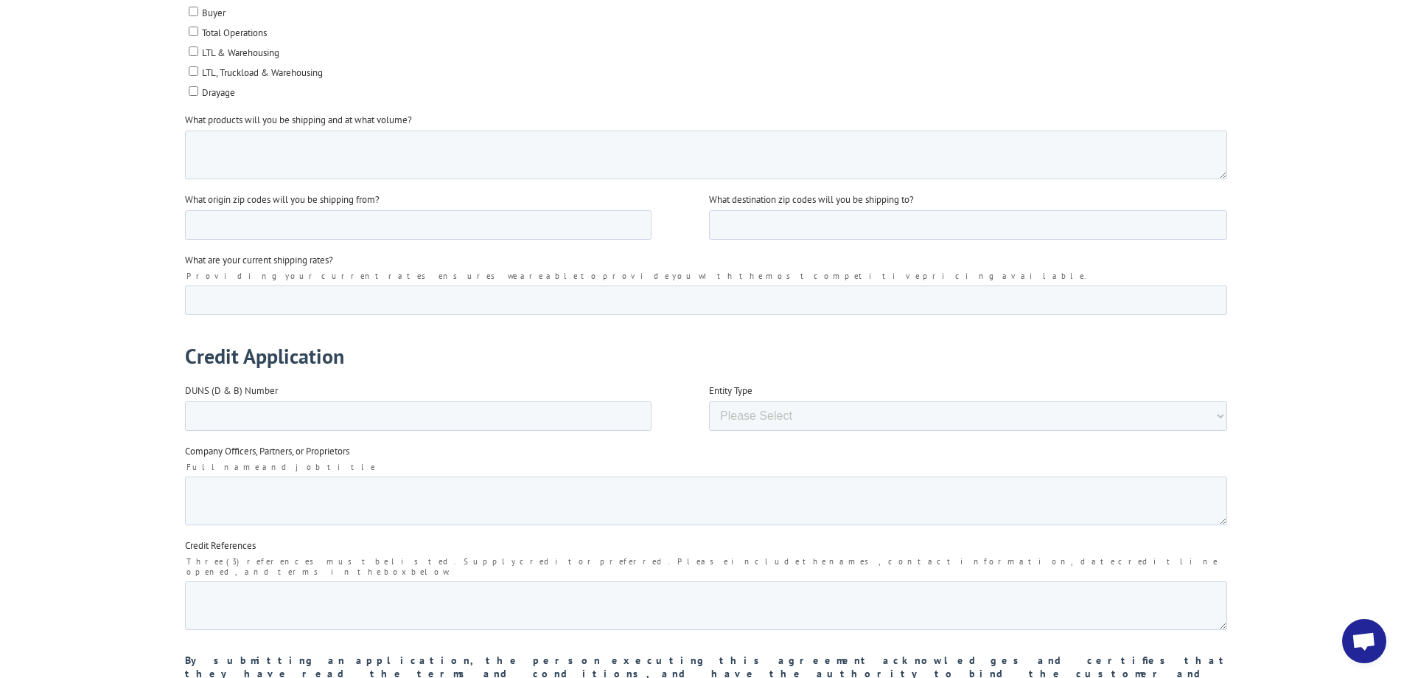
scroll to position [2138, 0]
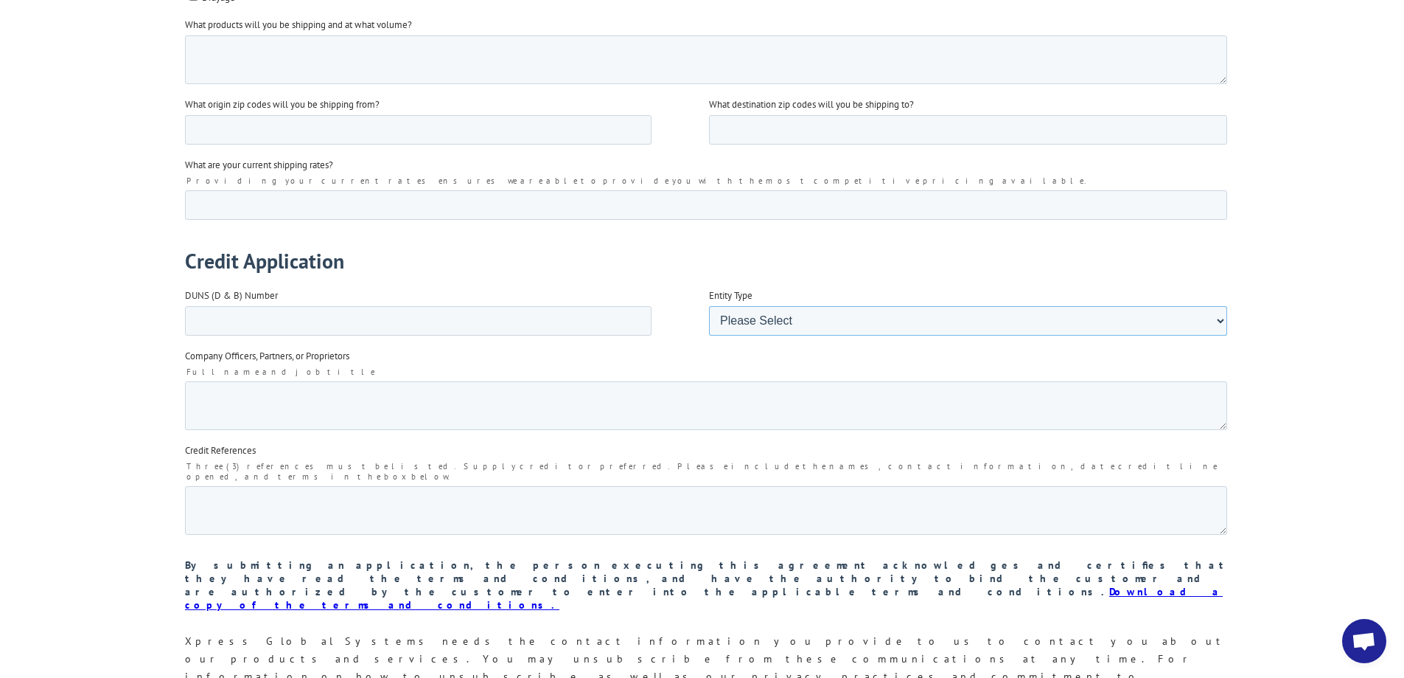
click at [767, 306] on select "Please Select Corporation Partnership Limited Liability Company (LLC) Sole Prop…" at bounding box center [967, 320] width 518 height 29
select select "Limited Liability Company (LLC)"
click at [708, 335] on select "Please Select Corporation Partnership Limited Liability Company (LLC) Sole Prop…" at bounding box center [967, 320] width 518 height 29
click at [256, 306] on input "DUNS (D & B) Number" at bounding box center [417, 320] width 467 height 29
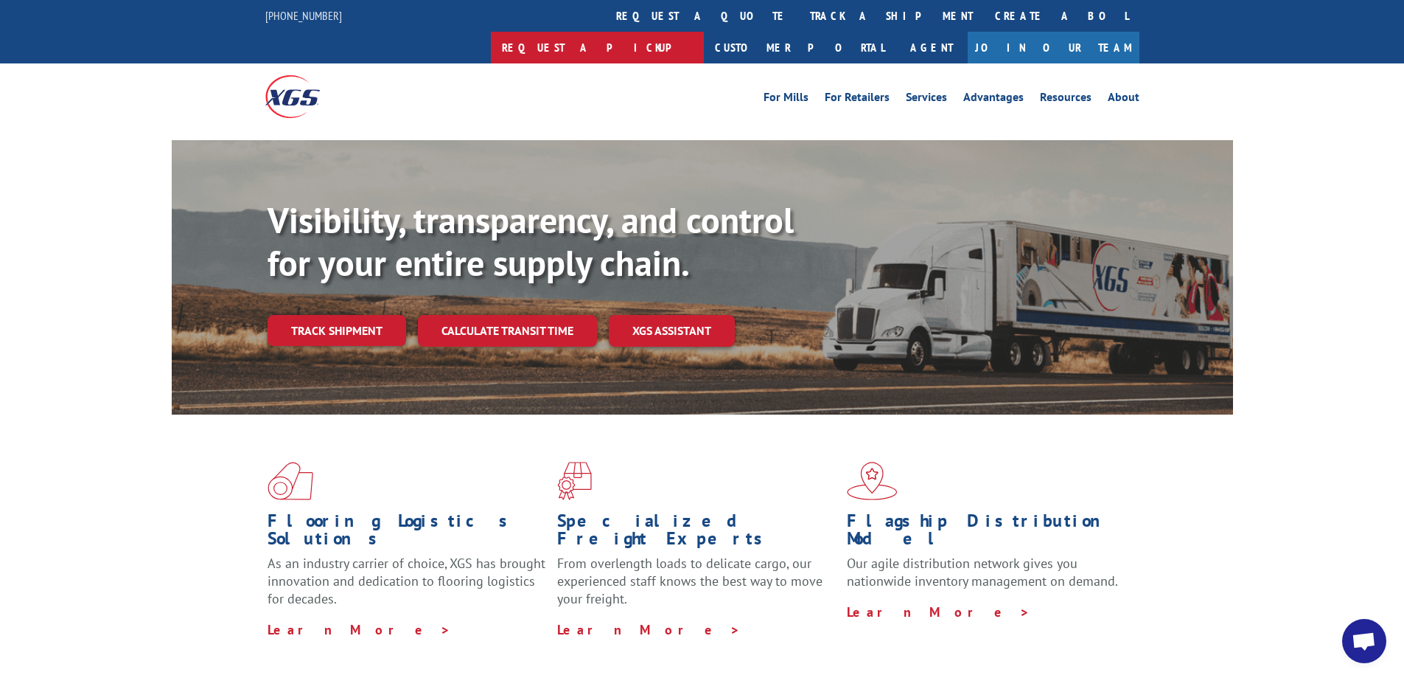
click at [704, 32] on link "Request a pickup" at bounding box center [597, 48] width 213 height 32
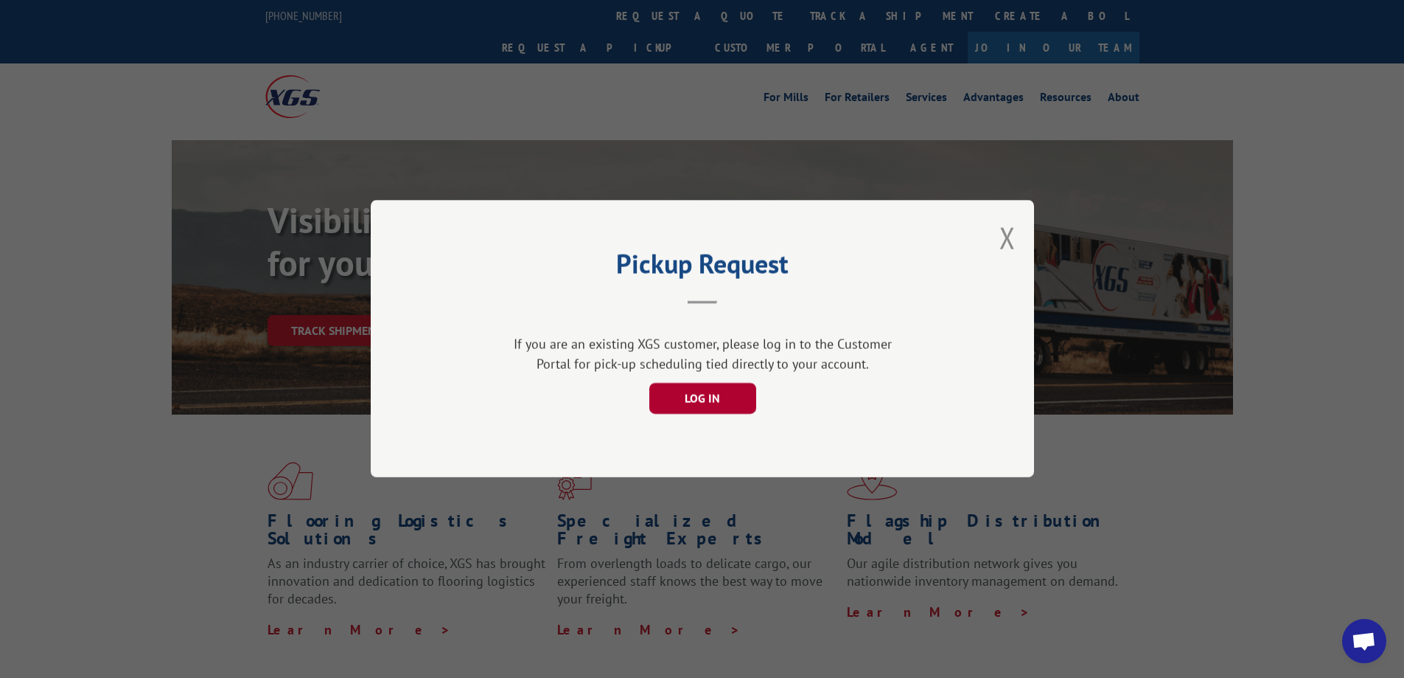
click at [748, 403] on button "LOG IN" at bounding box center [702, 398] width 107 height 31
